Goal: Task Accomplishment & Management: Manage account settings

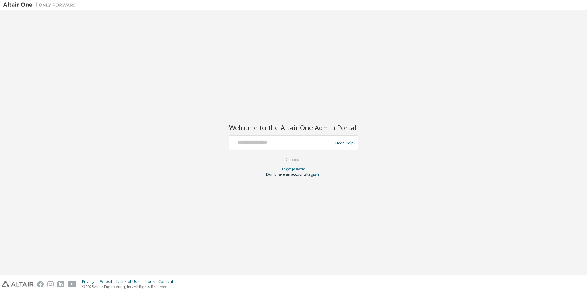
click at [260, 147] on div at bounding box center [282, 143] width 100 height 12
click at [258, 139] on input "text" at bounding box center [282, 141] width 100 height 9
type input "**********"
click at [294, 160] on button "Continue" at bounding box center [294, 159] width 29 height 9
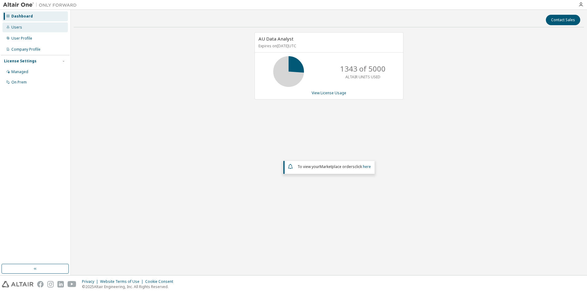
click at [16, 26] on div "Users" at bounding box center [16, 27] width 11 height 5
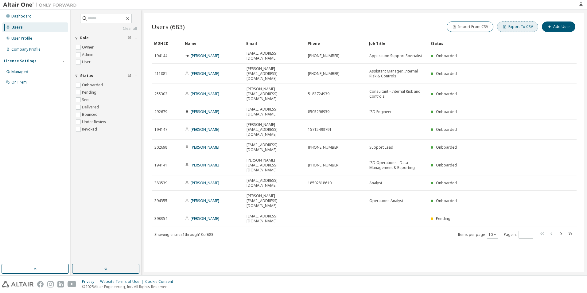
click at [530, 25] on button "Export To CSV" at bounding box center [517, 27] width 41 height 10
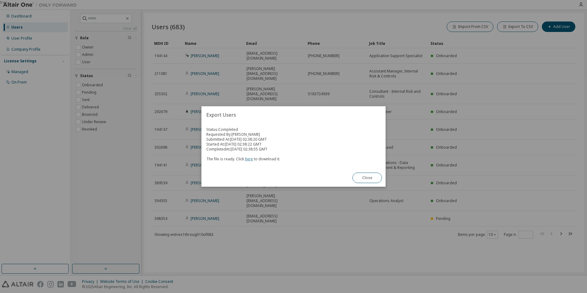
click at [251, 158] on link "here" at bounding box center [249, 158] width 8 height 5
click at [370, 182] on button "Close" at bounding box center [367, 178] width 29 height 10
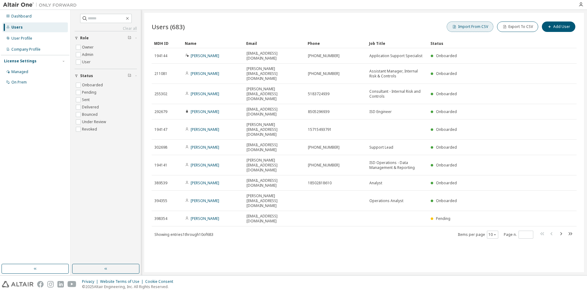
click at [467, 25] on button "Import From CSV" at bounding box center [470, 27] width 47 height 10
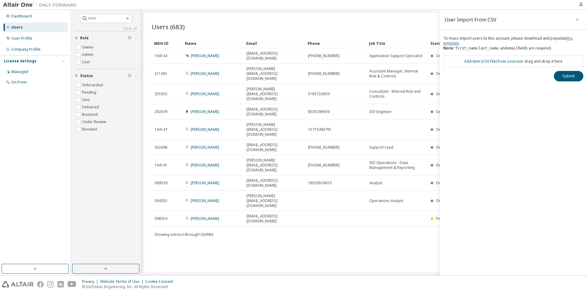
click at [447, 43] on link "this template" at bounding box center [509, 41] width 130 height 10
click at [578, 22] on button "button" at bounding box center [578, 20] width 10 height 10
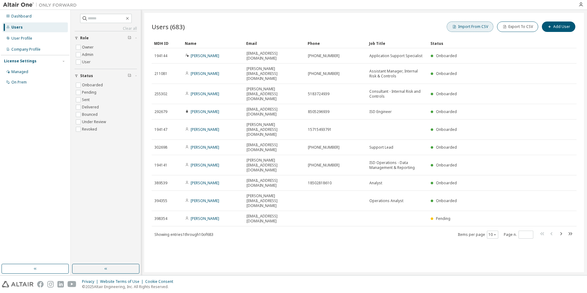
click at [480, 25] on button "Import From CSV" at bounding box center [470, 27] width 47 height 10
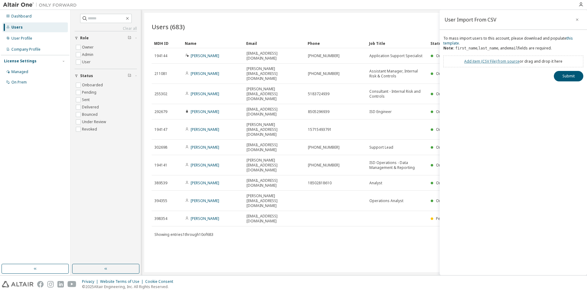
click at [493, 60] on link "Add item ( CSV File ) from source" at bounding box center [491, 61] width 55 height 5
click at [570, 89] on button "Submit" at bounding box center [568, 87] width 29 height 10
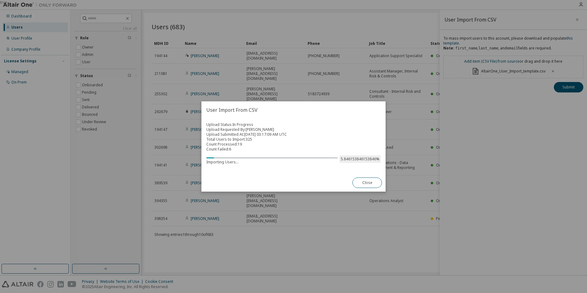
click at [233, 285] on div "true" at bounding box center [293, 146] width 587 height 293
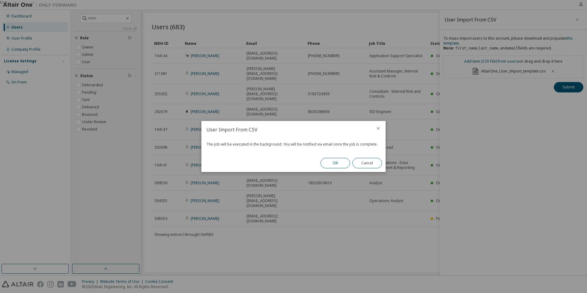
click at [338, 158] on button "OK" at bounding box center [335, 163] width 29 height 10
